Goal: Task Accomplishment & Management: Use online tool/utility

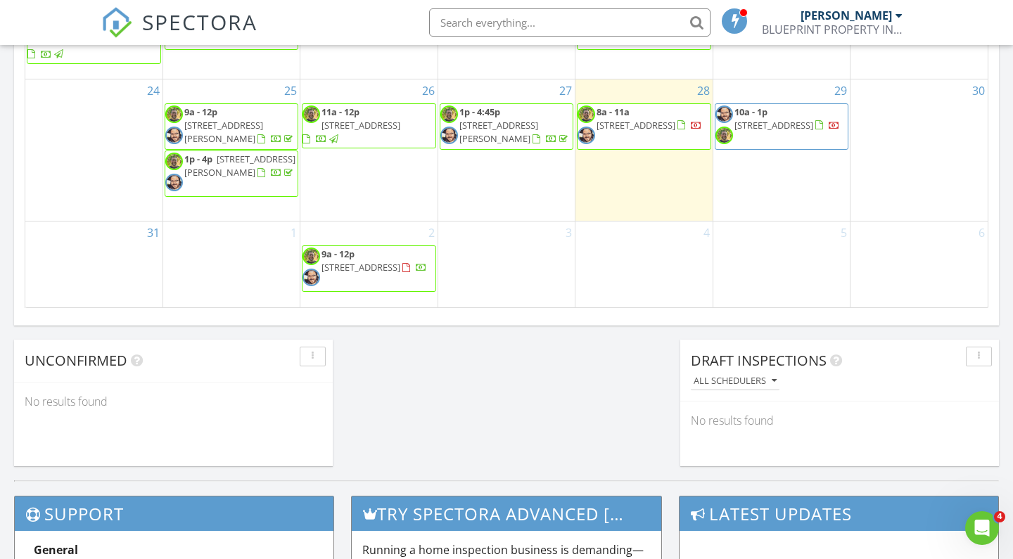
scroll to position [983, 0]
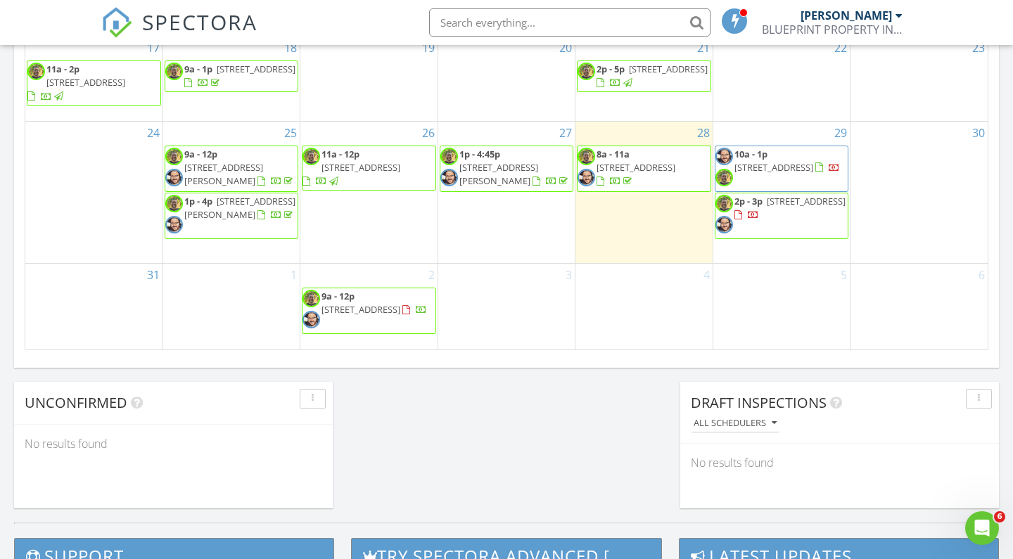
scroll to position [943, 0]
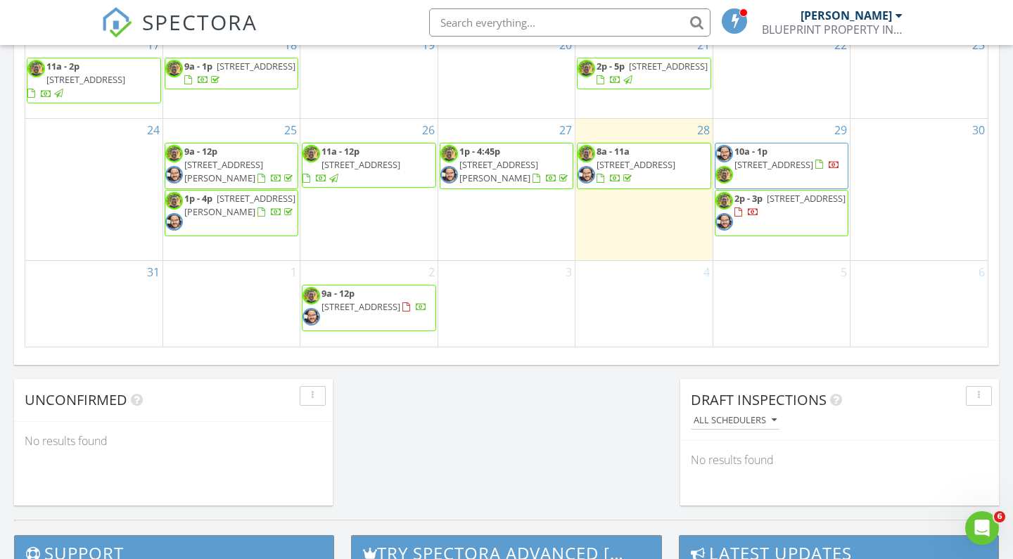
click at [790, 234] on span "2p - 3p [STREET_ADDRESS]" at bounding box center [781, 213] width 132 height 42
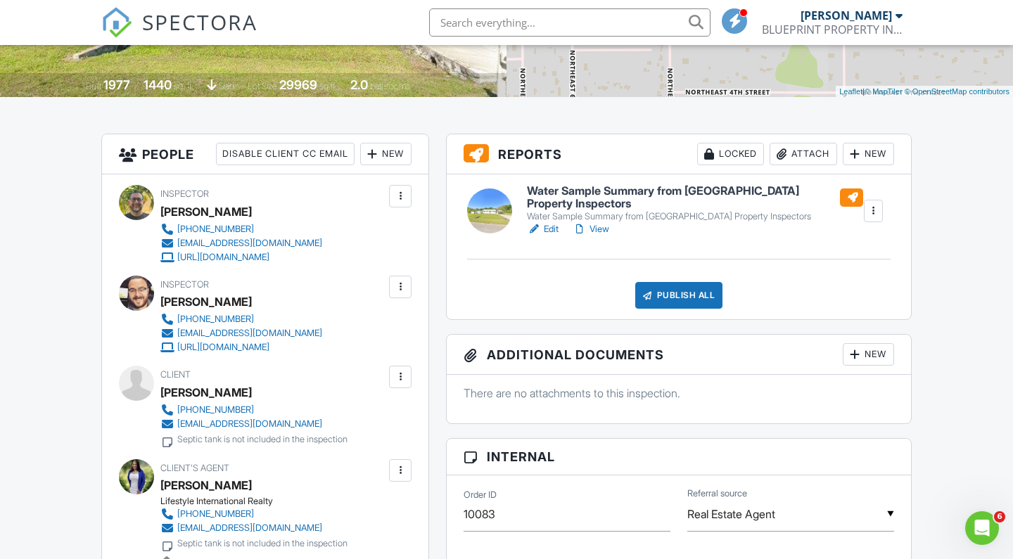
scroll to position [279, 0]
click at [640, 196] on h6 "Water Sample Summary from [GEOGRAPHIC_DATA] Property Inspectors" at bounding box center [695, 197] width 336 height 25
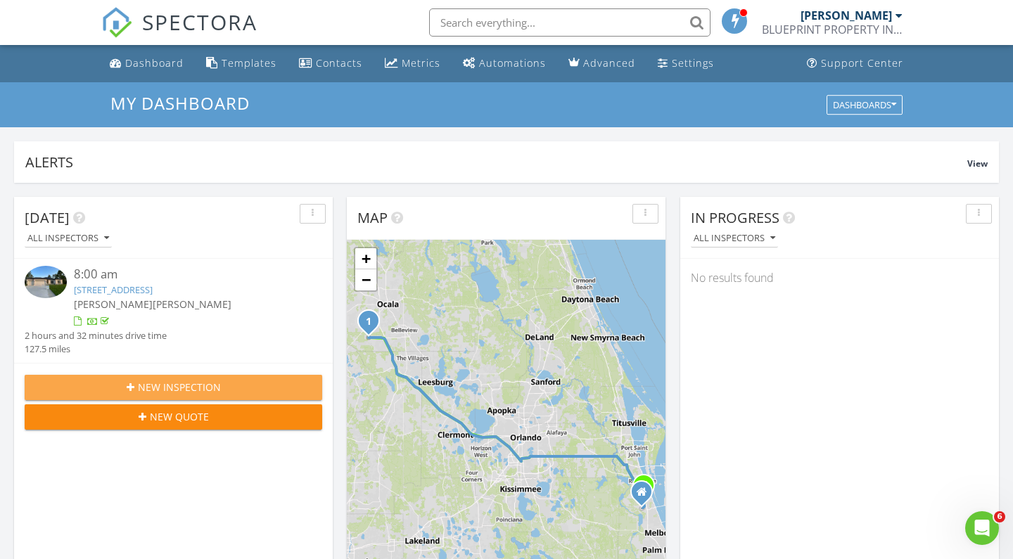
click at [189, 390] on span "New Inspection" at bounding box center [179, 387] width 83 height 15
